Goal: Task Accomplishment & Management: Use online tool/utility

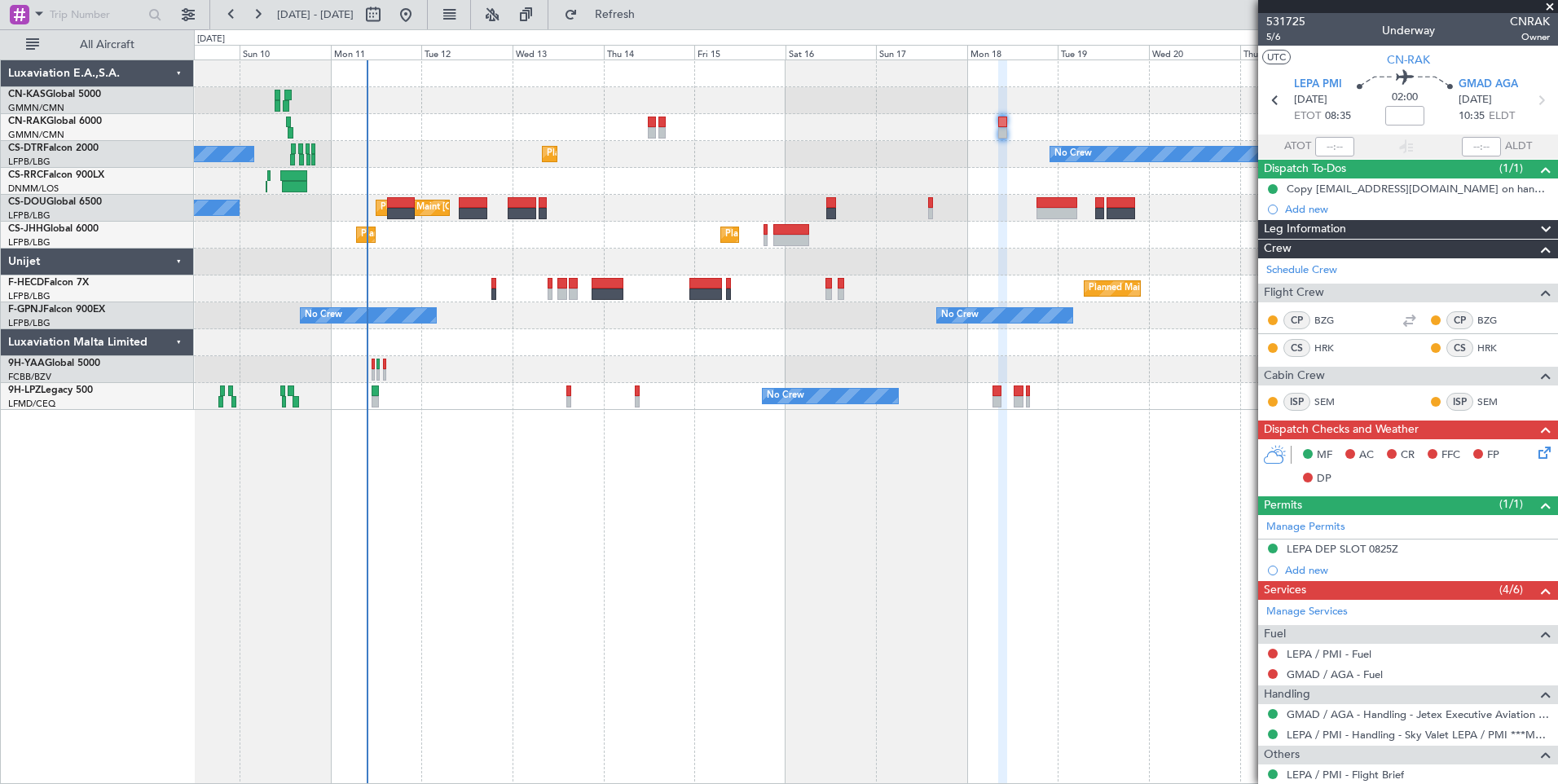
scroll to position [433, 0]
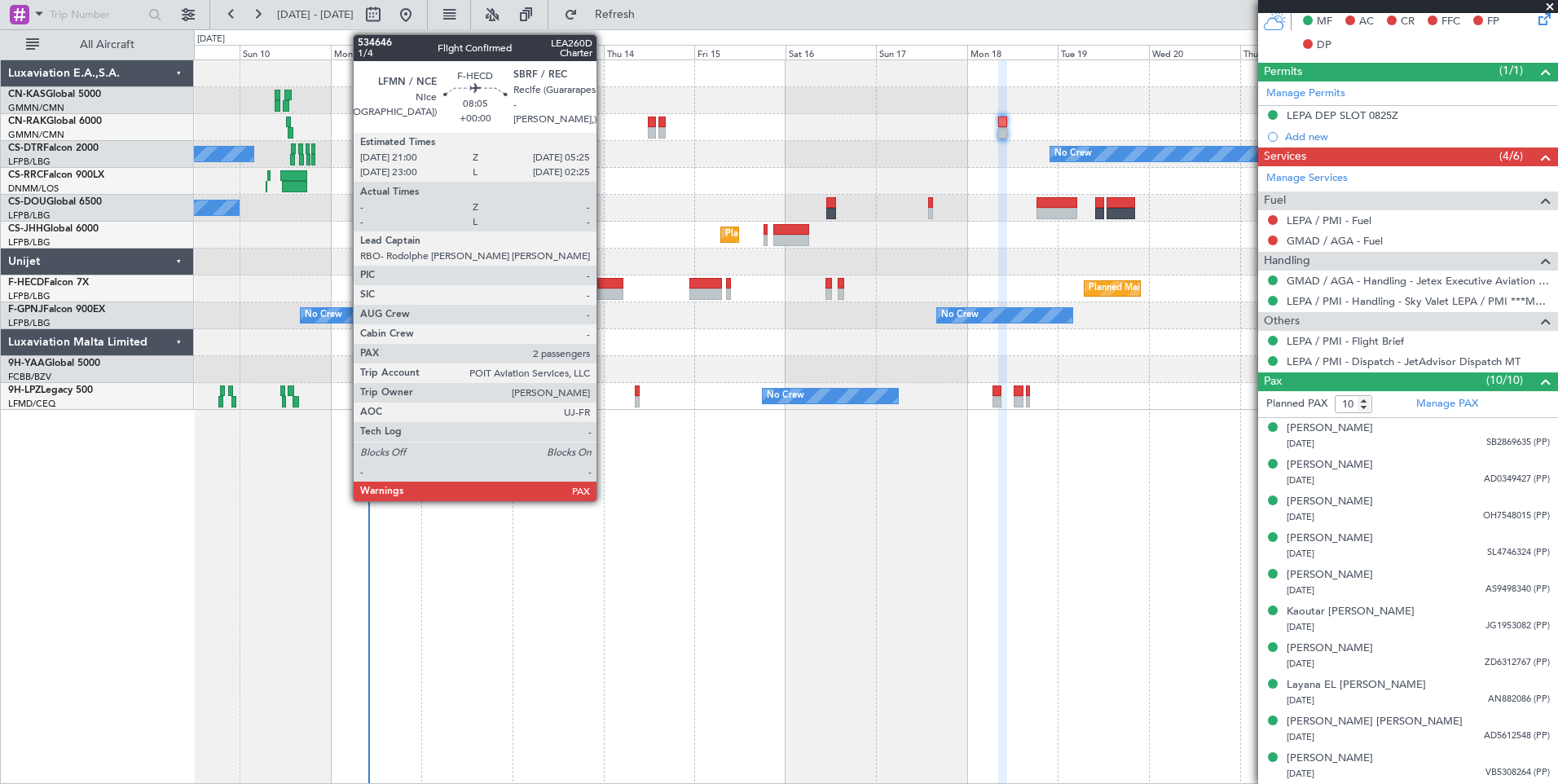
click at [604, 288] on div at bounding box center [607, 293] width 33 height 11
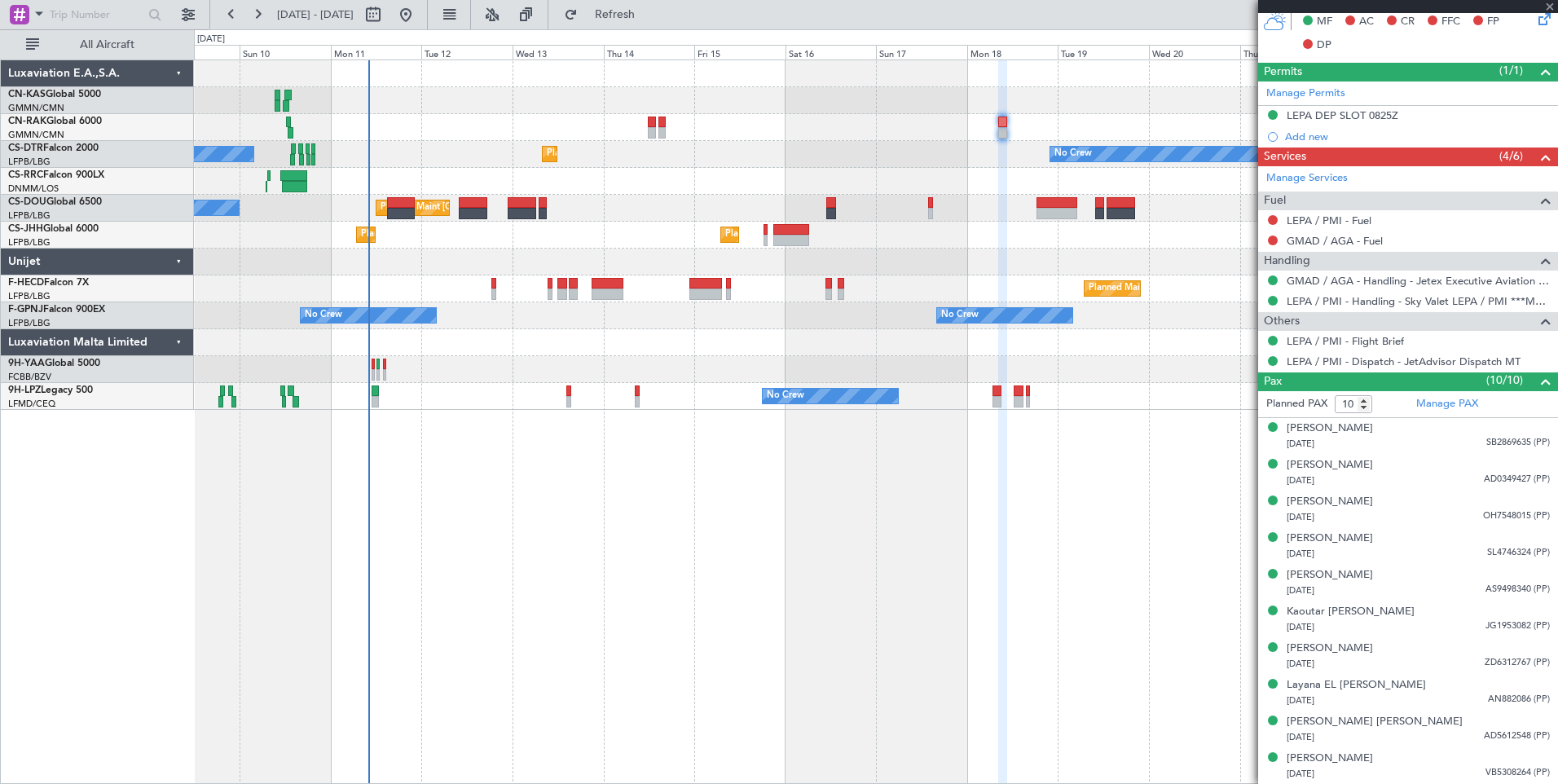
type input "2"
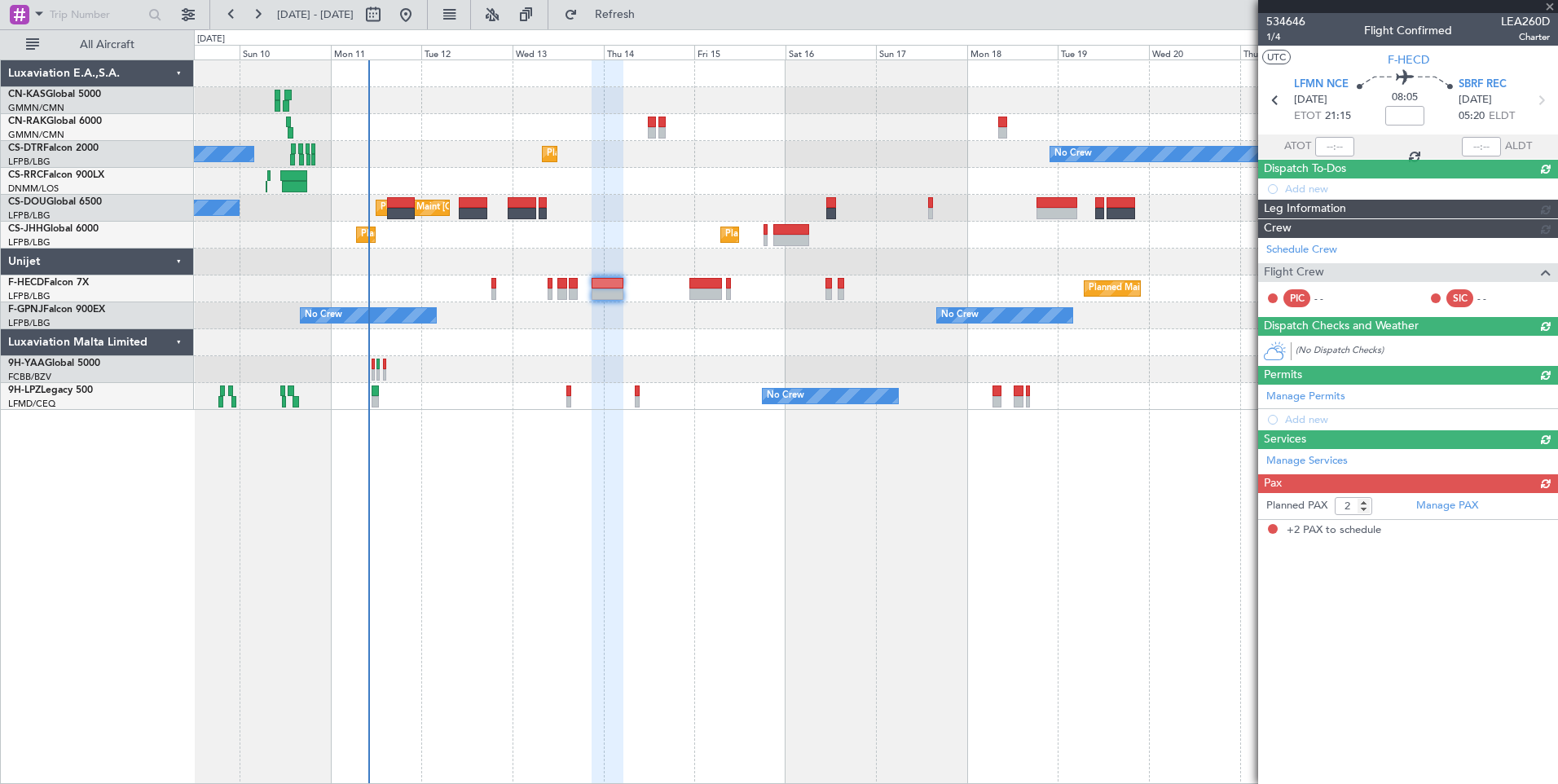
scroll to position [0, 0]
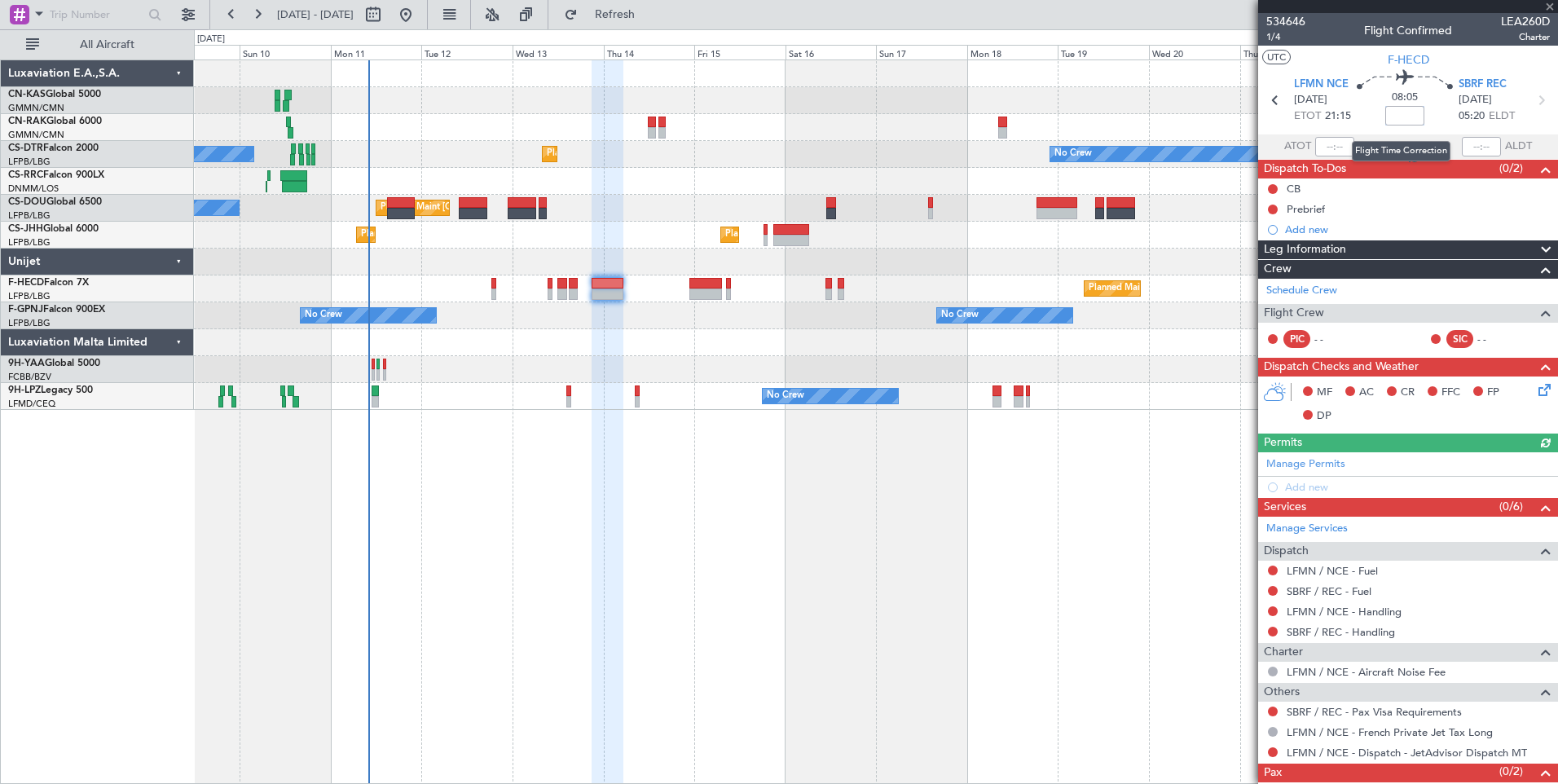
click at [1399, 112] on input at bounding box center [1405, 116] width 39 height 20
click at [1432, 119] on div "08:05 40" at bounding box center [1405, 99] width 107 height 61
type input "+00:40"
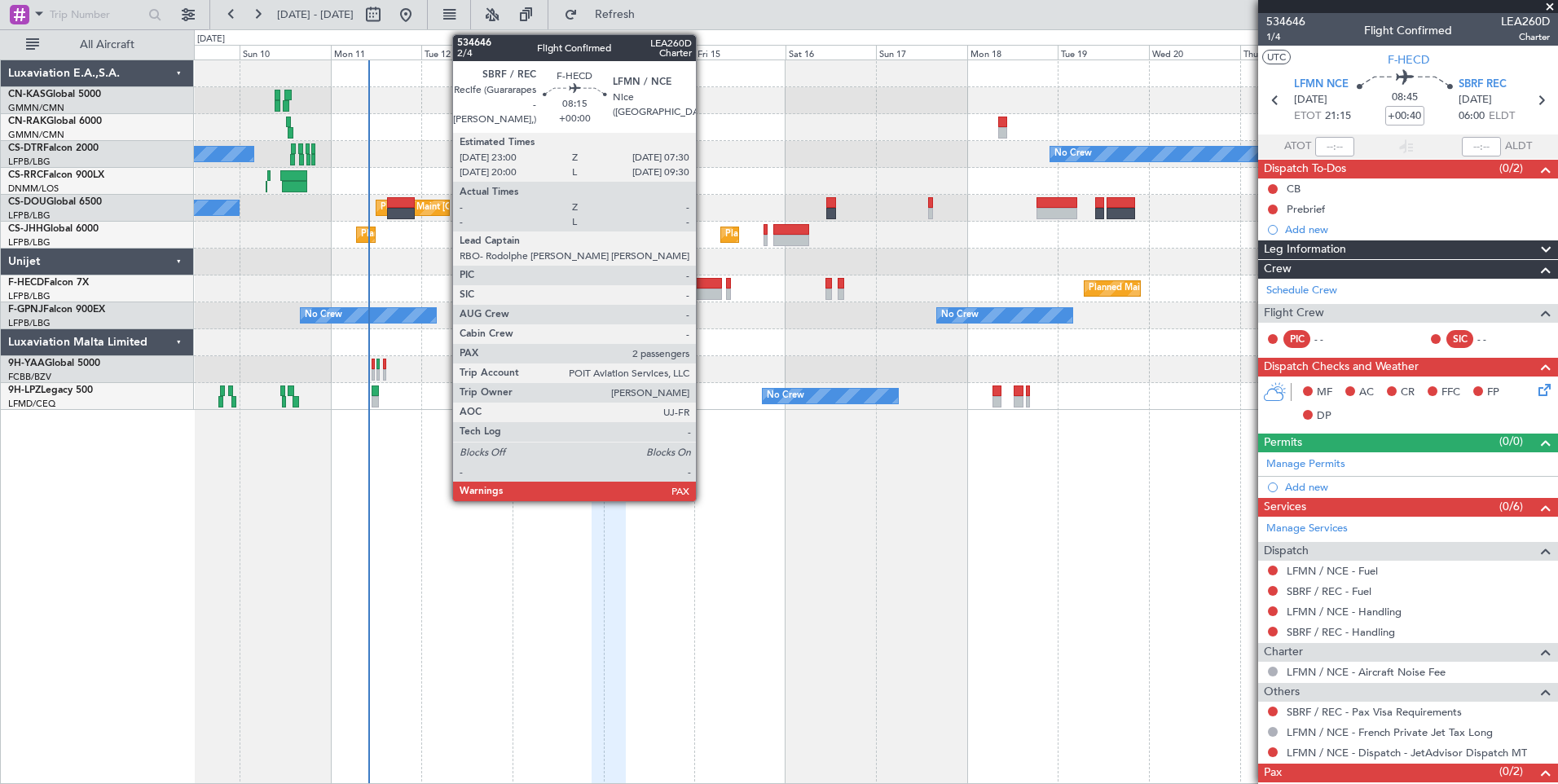
click at [703, 283] on div at bounding box center [705, 283] width 33 height 11
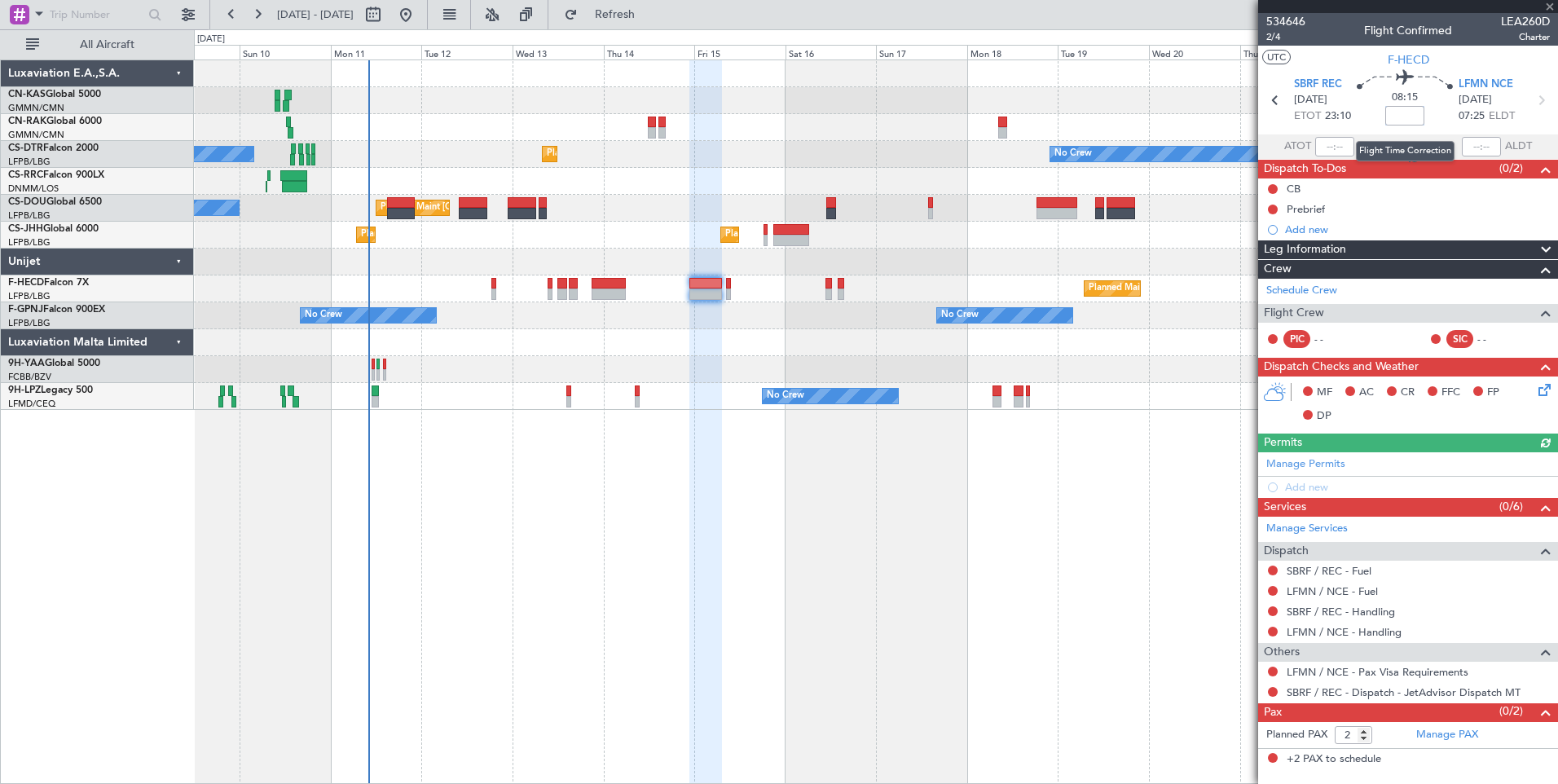
click at [1409, 115] on input at bounding box center [1405, 116] width 39 height 20
type input "+00:05"
